Goal: Task Accomplishment & Management: Manage account settings

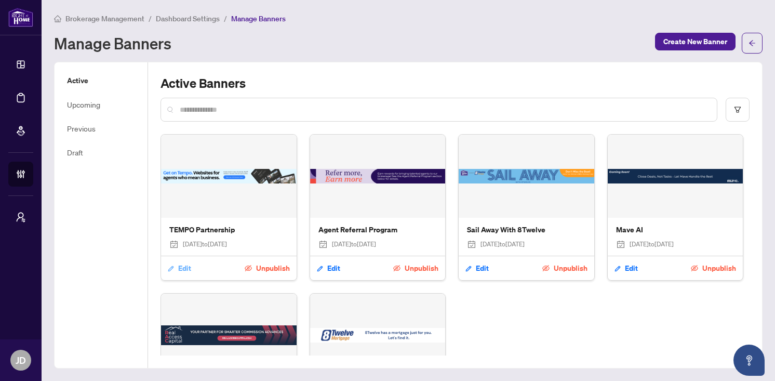
click at [178, 264] on span "Edit" at bounding box center [184, 268] width 13 height 17
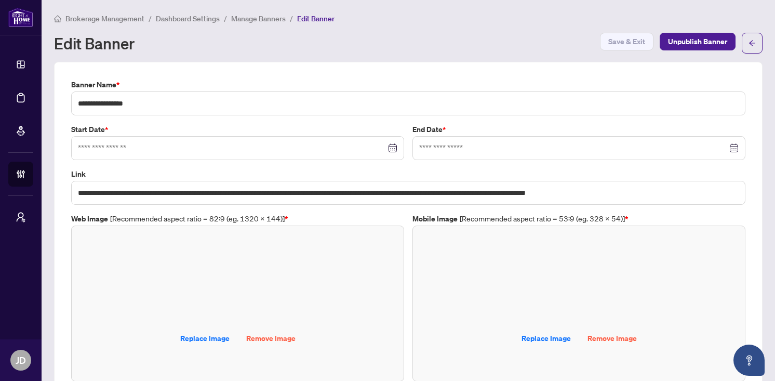
type input "**********"
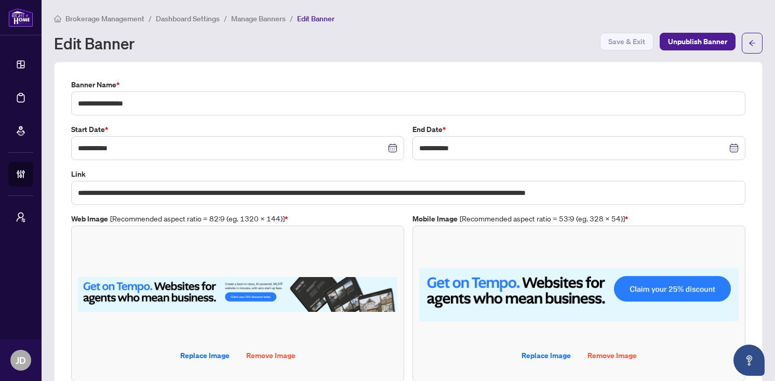
scroll to position [30, 0]
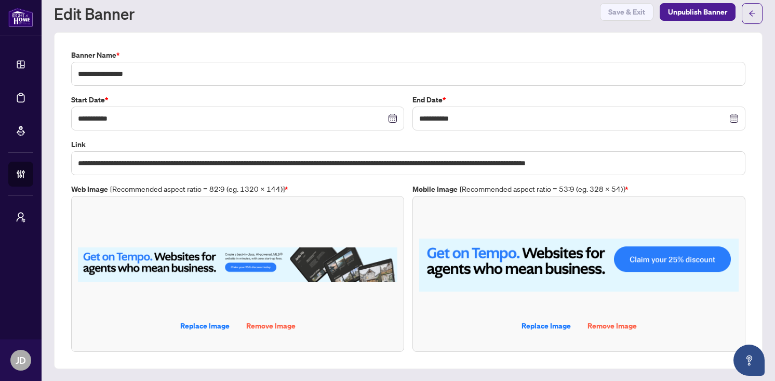
click at [221, 260] on img at bounding box center [237, 265] width 319 height 104
click at [253, 162] on input "**********" at bounding box center [408, 163] width 674 height 24
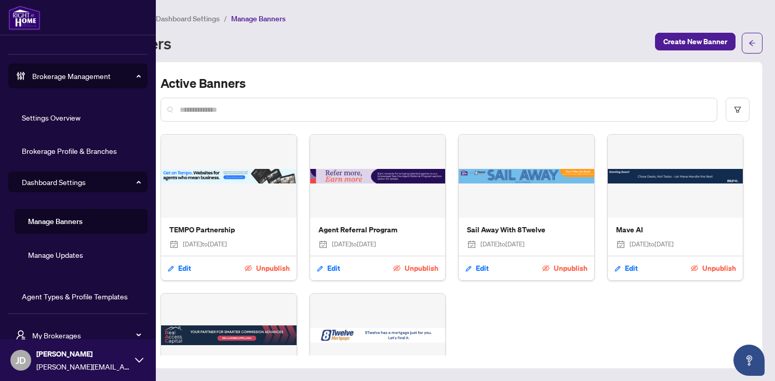
scroll to position [99, 0]
click at [47, 329] on span "My Brokerages" at bounding box center [86, 334] width 108 height 11
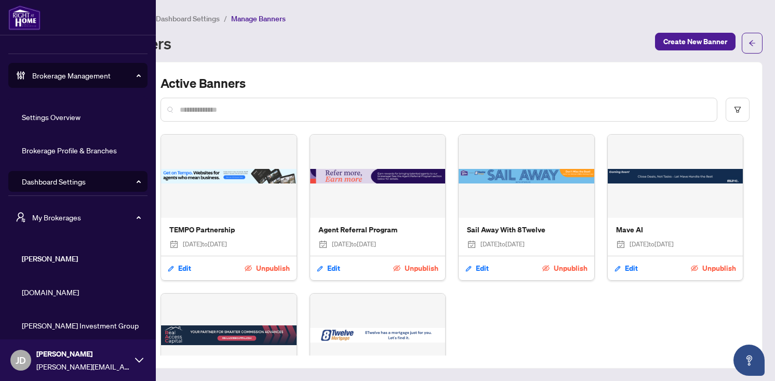
click at [45, 289] on span "[DOMAIN_NAME]" at bounding box center [81, 291] width 118 height 11
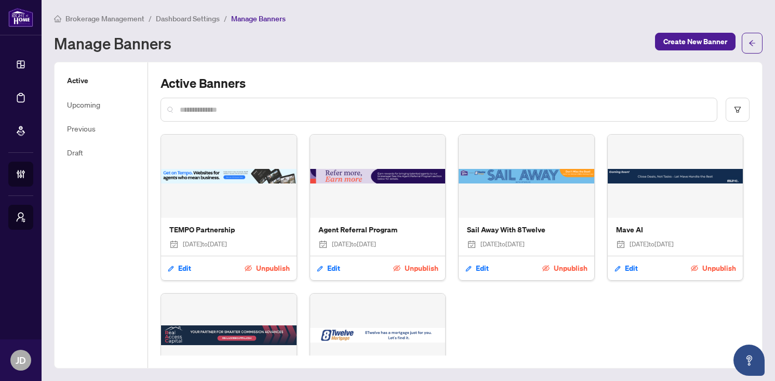
scroll to position [0, 0]
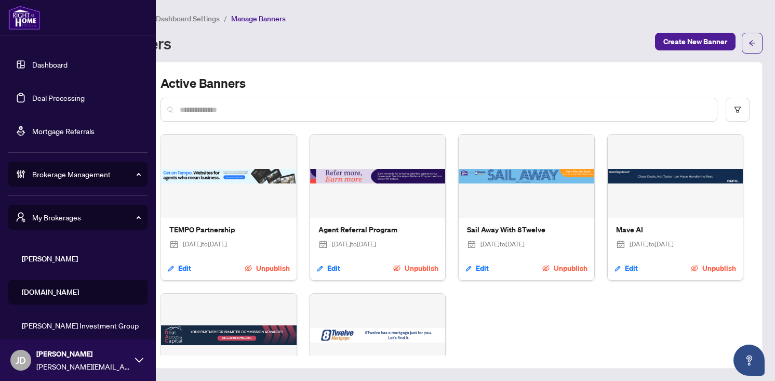
click at [64, 170] on span "Brokerage Management" at bounding box center [86, 173] width 108 height 11
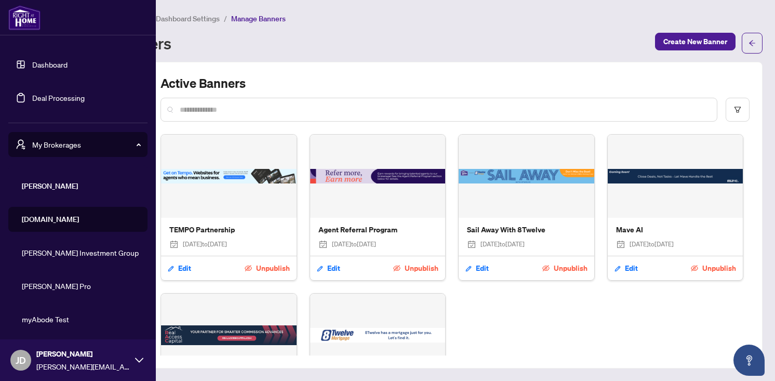
click at [72, 151] on div "My Brokerages" at bounding box center [77, 144] width 139 height 25
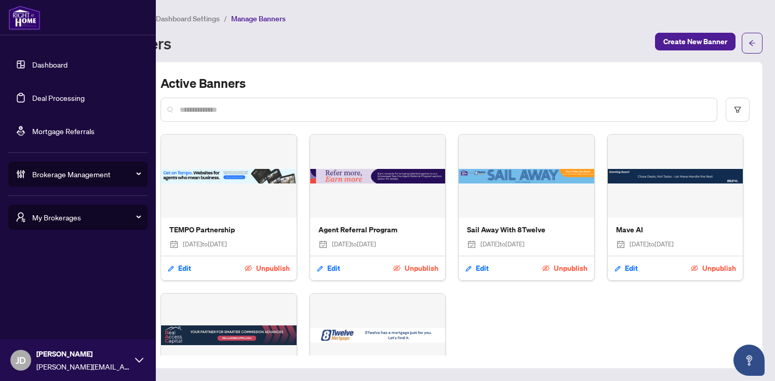
click at [46, 225] on div "My Brokerages" at bounding box center [77, 217] width 139 height 25
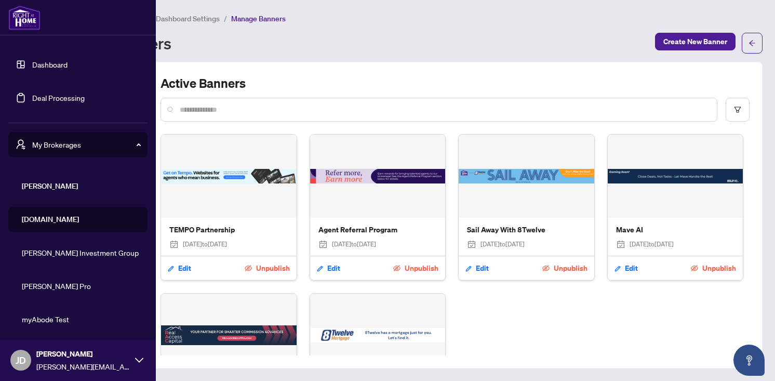
click at [69, 146] on span "My Brokerages" at bounding box center [86, 144] width 108 height 11
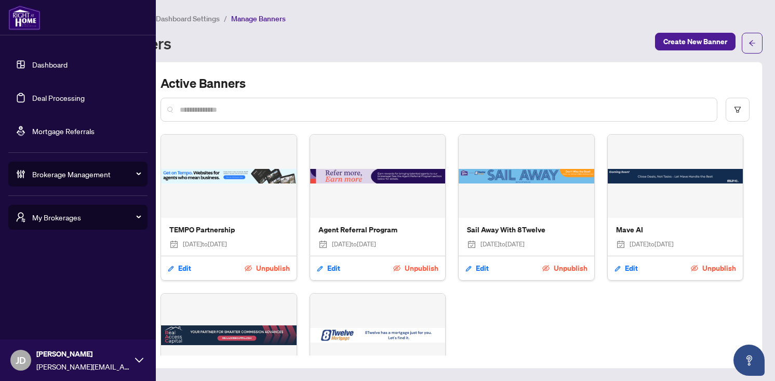
click at [87, 171] on span "Brokerage Management" at bounding box center [86, 173] width 108 height 11
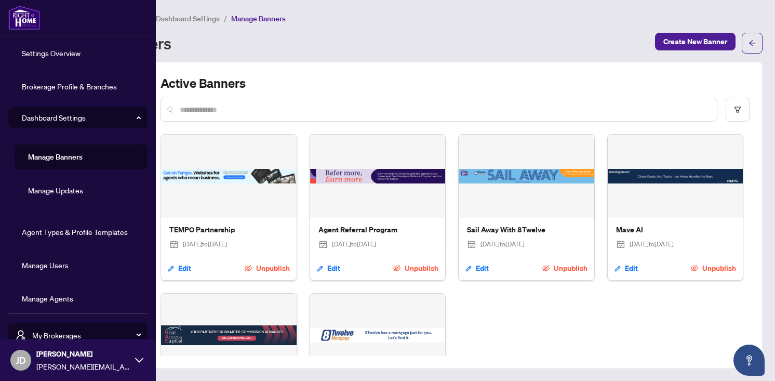
scroll to position [169, 0]
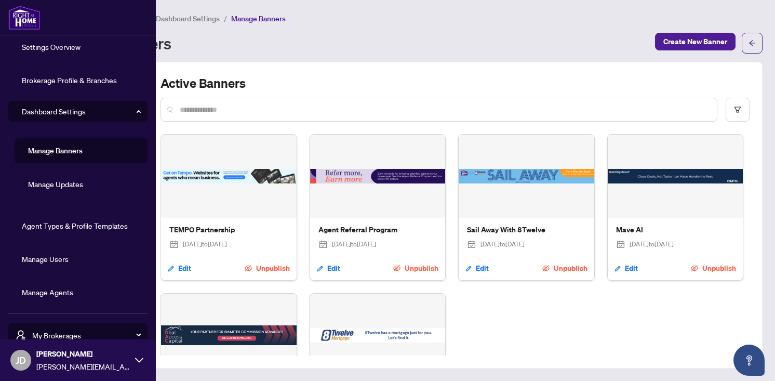
click at [44, 290] on link "Manage Agents" at bounding box center [47, 291] width 51 height 9
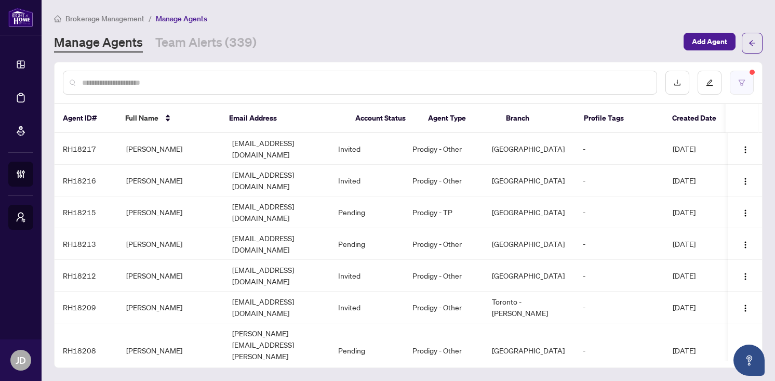
click at [750, 85] on button "button" at bounding box center [741, 83] width 24 height 24
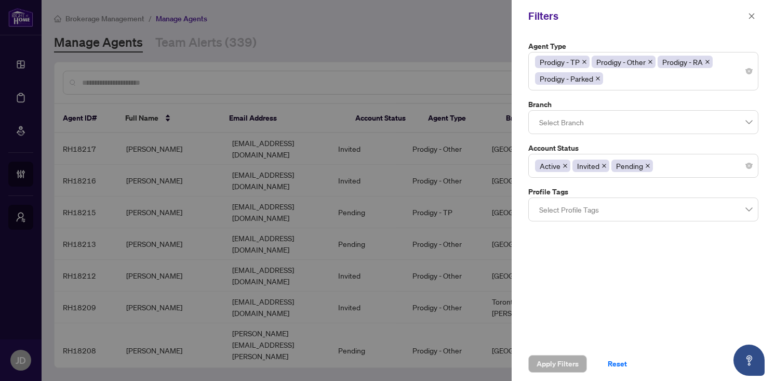
click at [595, 279] on div "Agent Type Prodigy - TP Prodigy - Other Prodigy - RA Prodigy - Parked Branch Se…" at bounding box center [642, 189] width 263 height 314
click at [464, 23] on div at bounding box center [387, 190] width 775 height 381
click at [754, 18] on icon "close" at bounding box center [751, 15] width 7 height 7
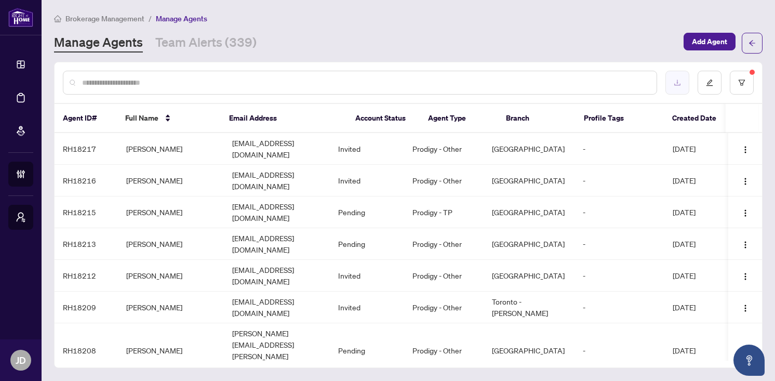
click at [675, 77] on button "button" at bounding box center [677, 83] width 24 height 24
